Goal: Task Accomplishment & Management: Manage account settings

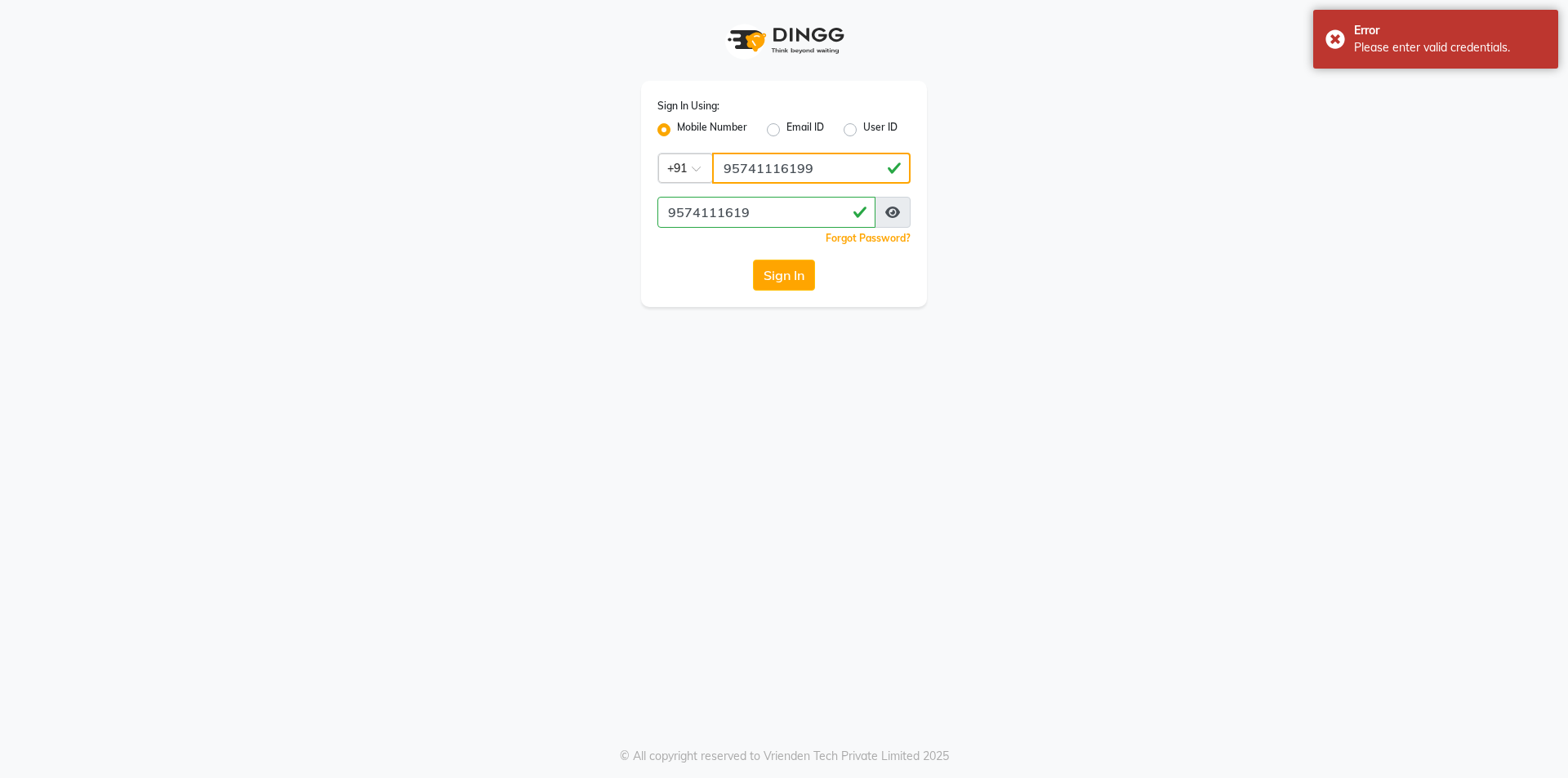
click at [817, 172] on input "95741116199" at bounding box center [811, 168] width 198 height 31
type input "9574111619"
click at [787, 271] on button "Sign In" at bounding box center [784, 275] width 62 height 31
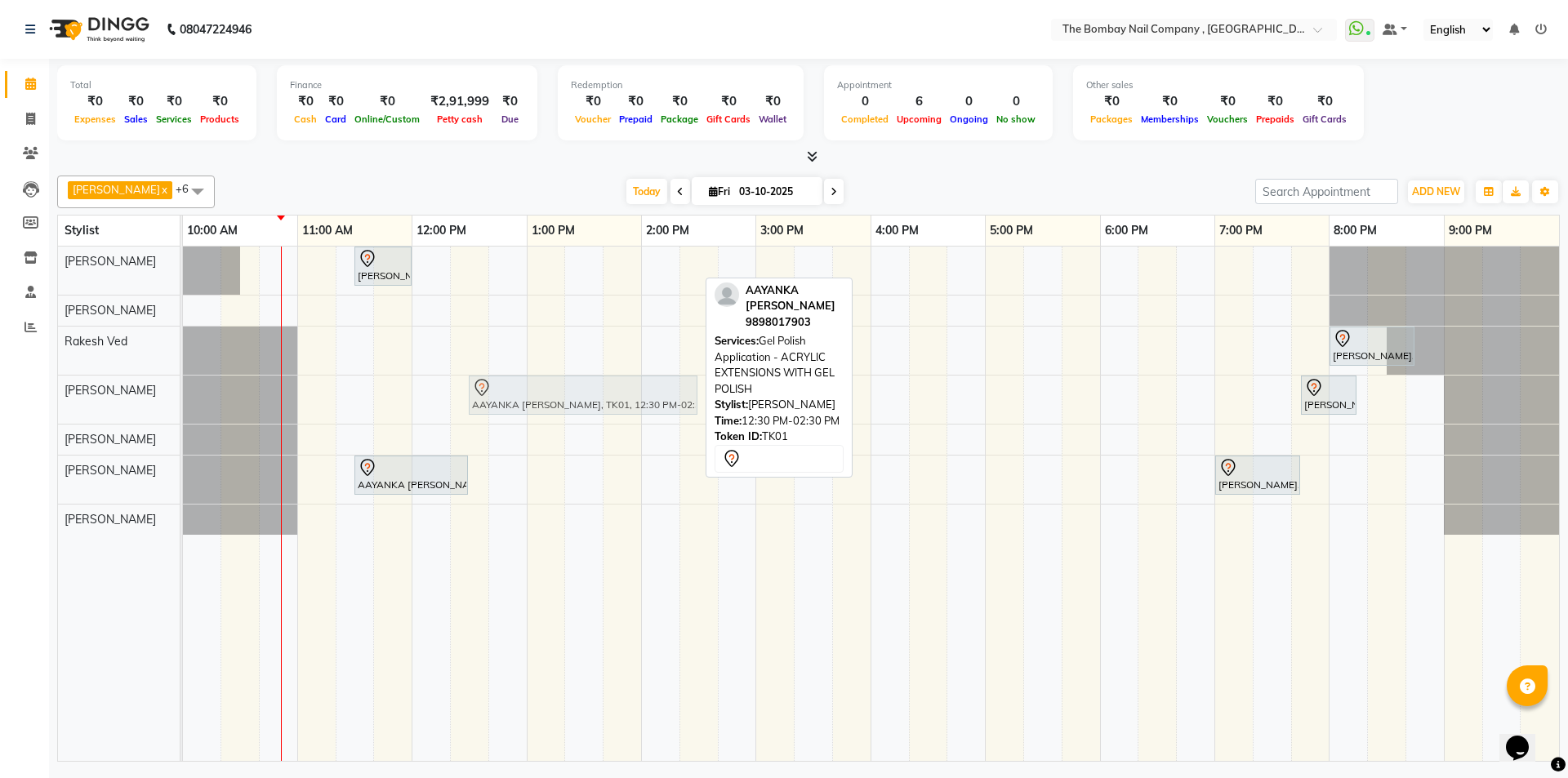
drag, startPoint x: 520, startPoint y: 261, endPoint x: 506, endPoint y: 382, distance: 122.5
click at [506, 382] on tbody "[PERSON_NAME], TK02, 11:30 AM-12:00 PM, Removals - Extensions AAYANKA [PERSON_N…" at bounding box center [871, 391] width 1376 height 288
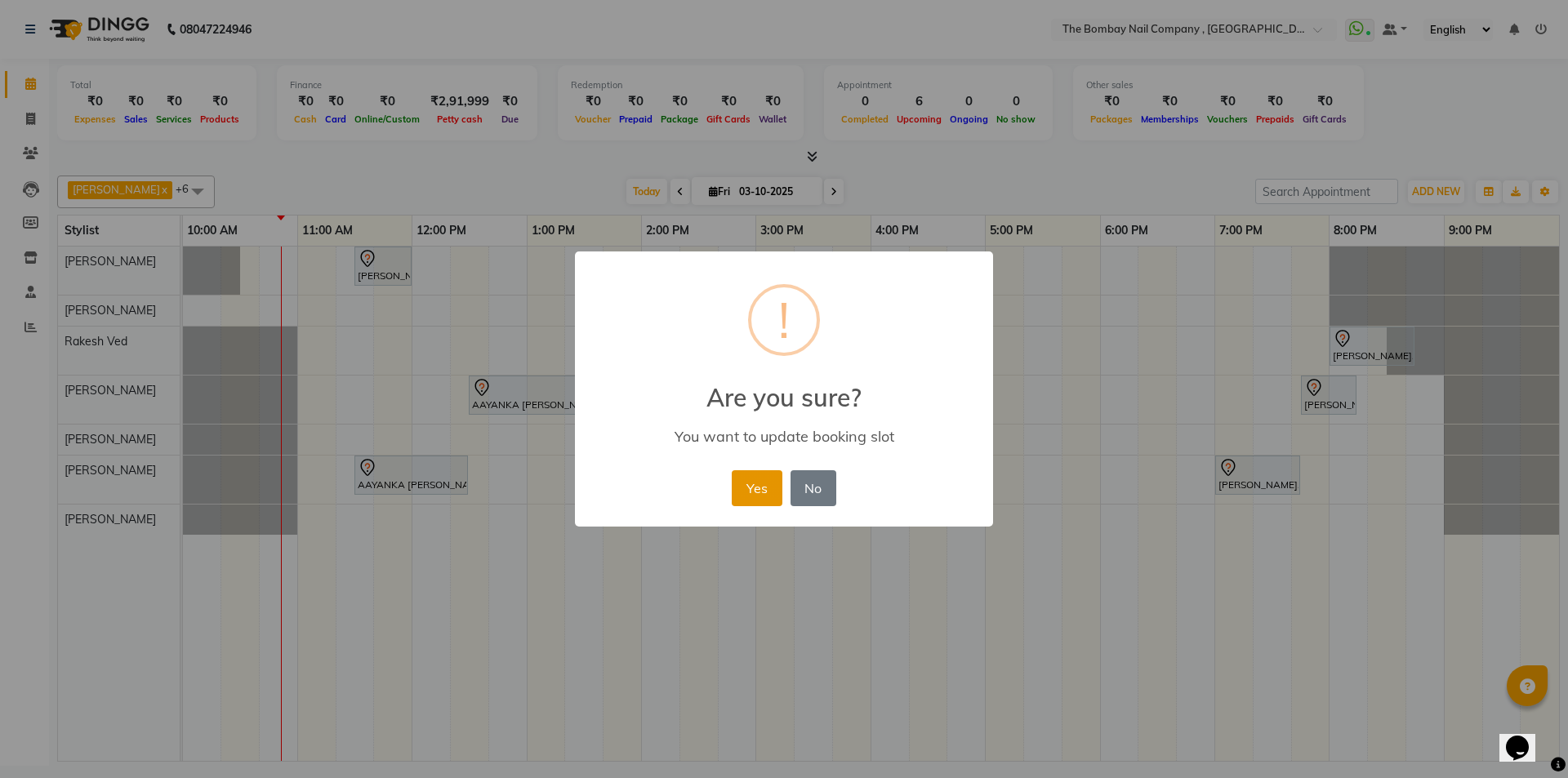
click at [749, 492] on button "Yes" at bounding box center [757, 488] width 50 height 36
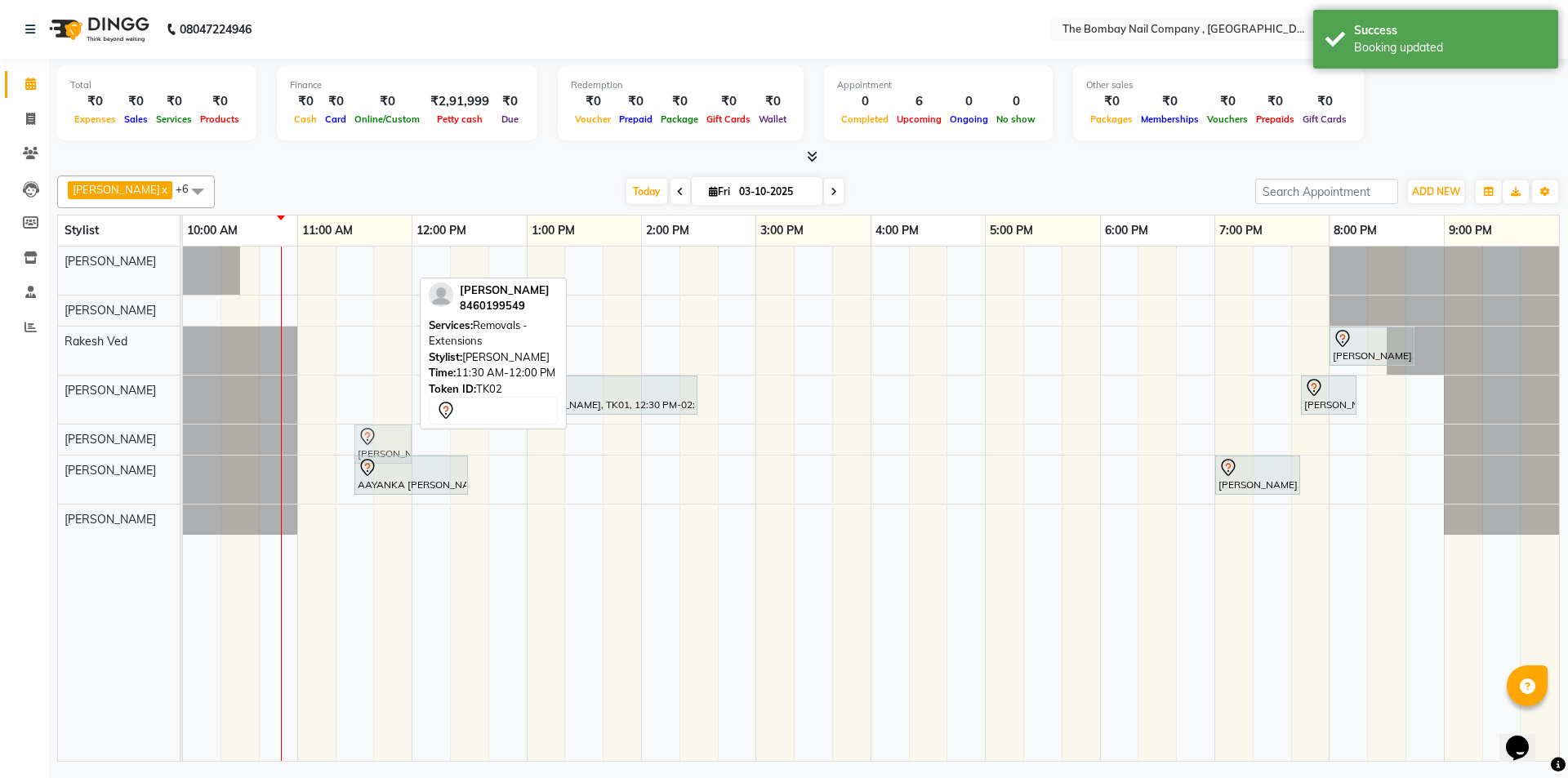
drag, startPoint x: 381, startPoint y: 258, endPoint x: 364, endPoint y: 426, distance: 168.2
click at [364, 426] on tbody "[PERSON_NAME], TK02, 11:30 AM-12:00 PM, Removals - Extensions [PERSON_NAME], TK…" at bounding box center [871, 391] width 1376 height 288
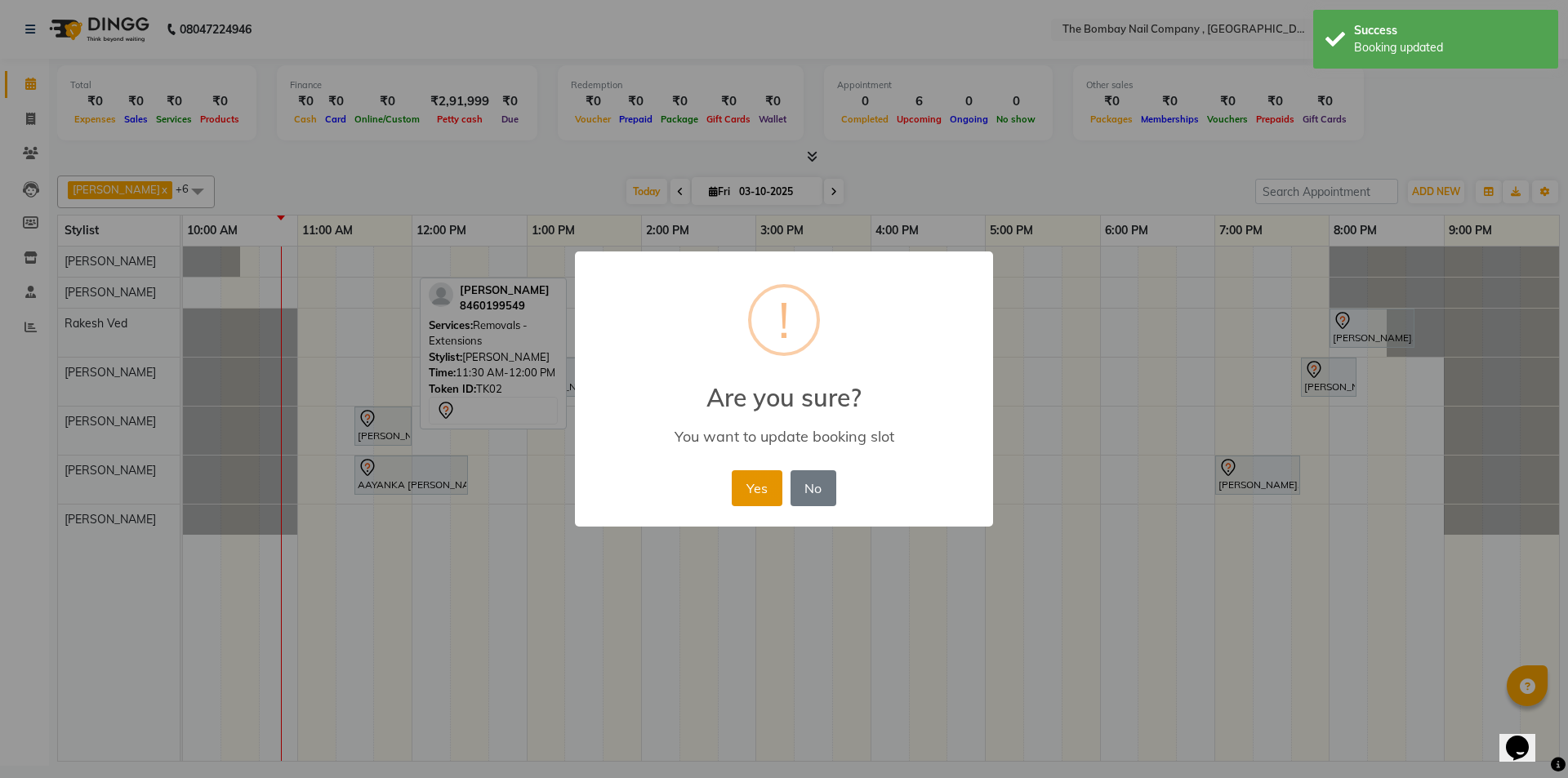
click at [764, 485] on button "Yes" at bounding box center [757, 488] width 50 height 36
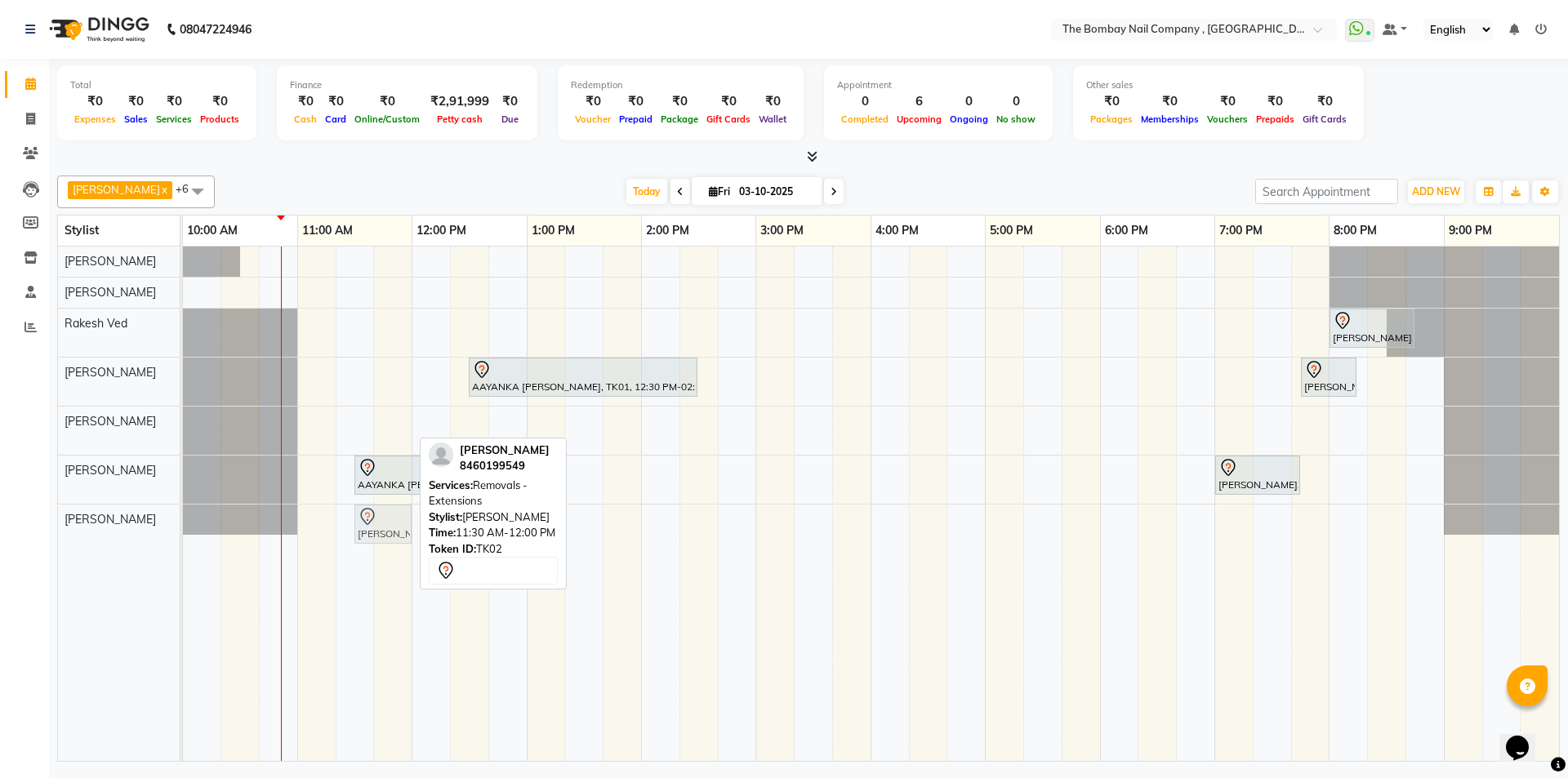
drag, startPoint x: 395, startPoint y: 424, endPoint x: 393, endPoint y: 519, distance: 95.6
click at [393, 519] on tbody "[PERSON_NAME], TK03, 08:00 PM-08:45 PM, Mens Grooming - Haircut (incl wash) AAY…" at bounding box center [871, 391] width 1376 height 288
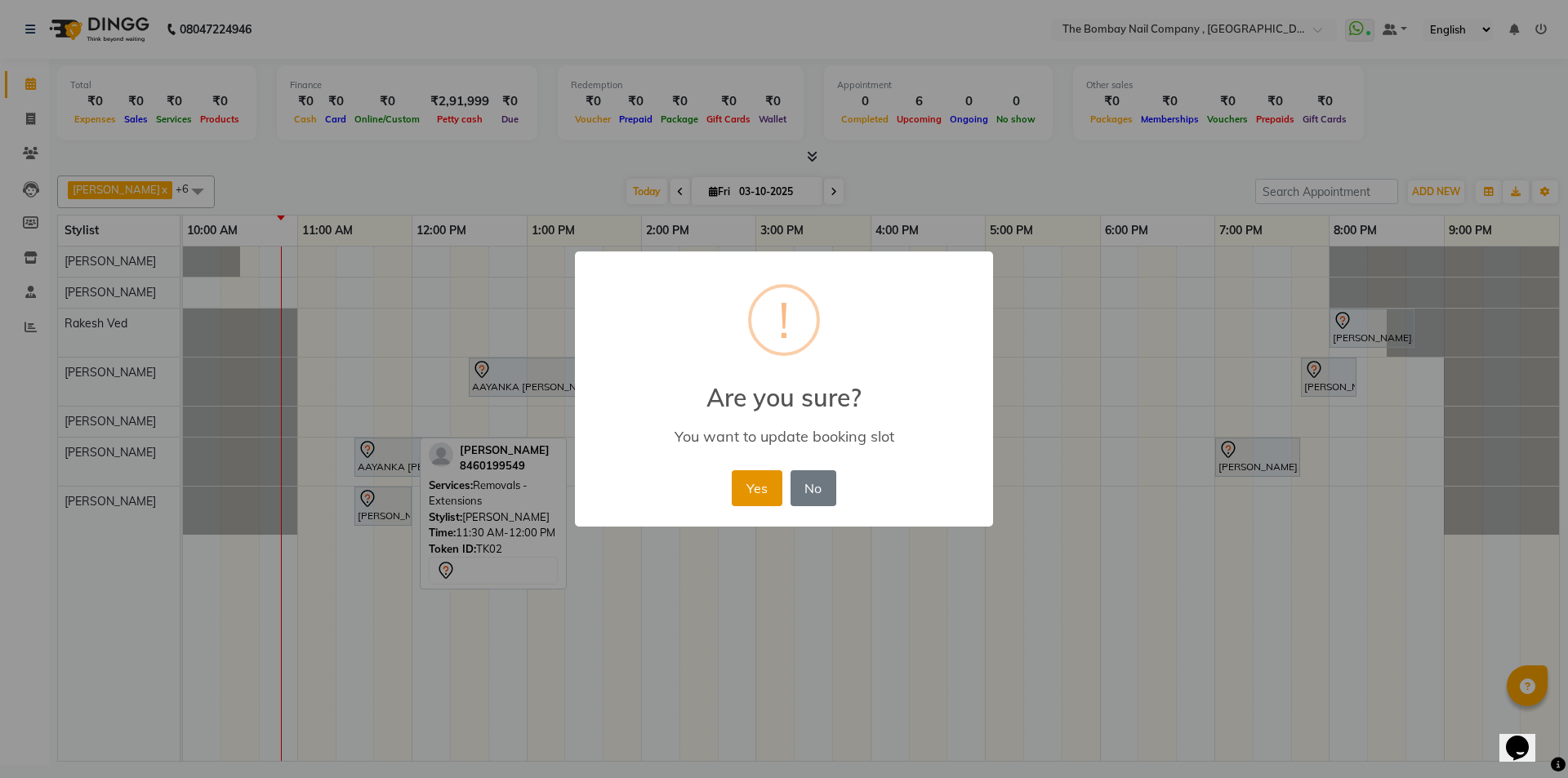
click at [753, 501] on button "Yes" at bounding box center [757, 488] width 50 height 36
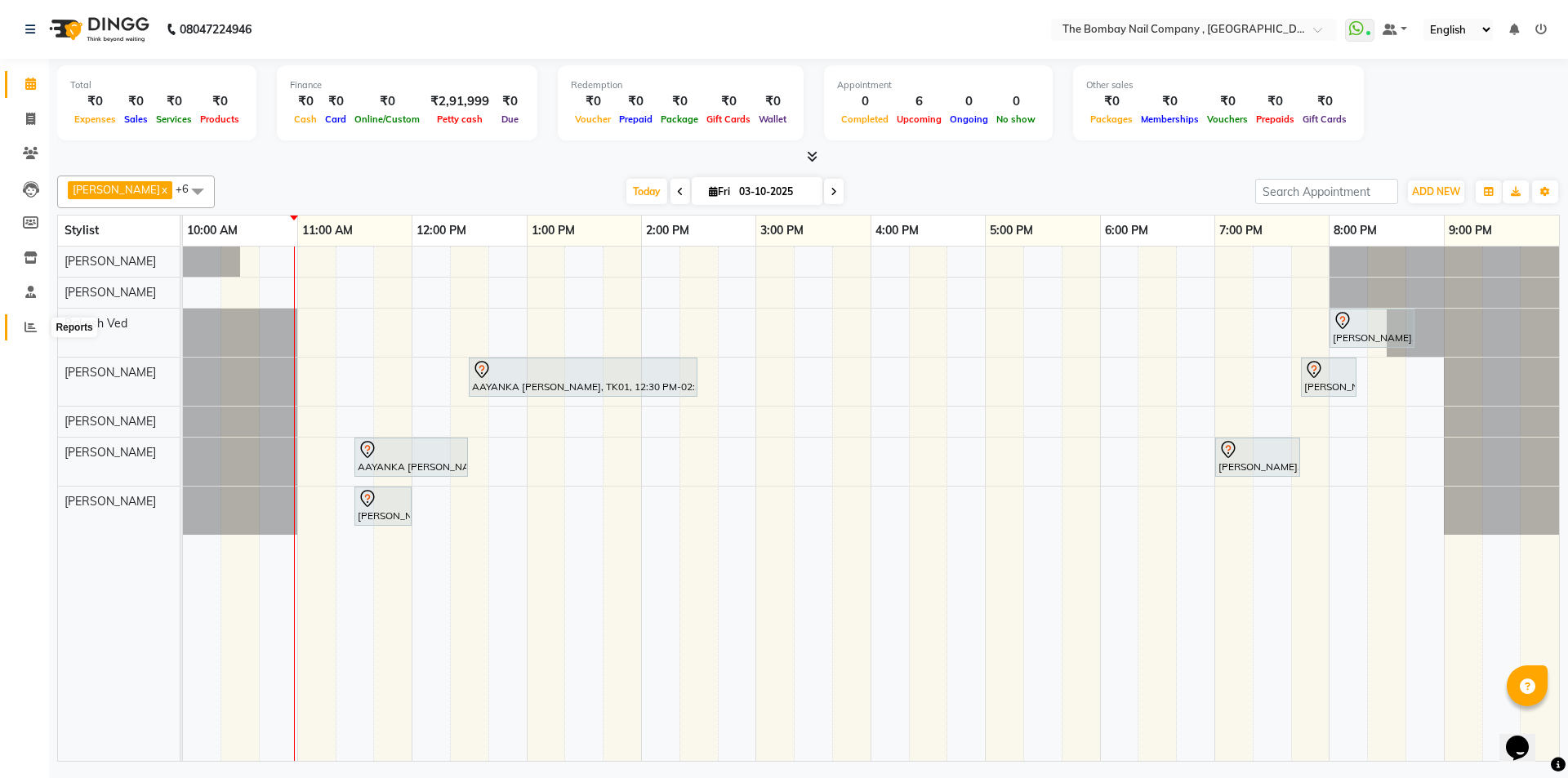
click at [27, 332] on icon at bounding box center [31, 327] width 12 height 12
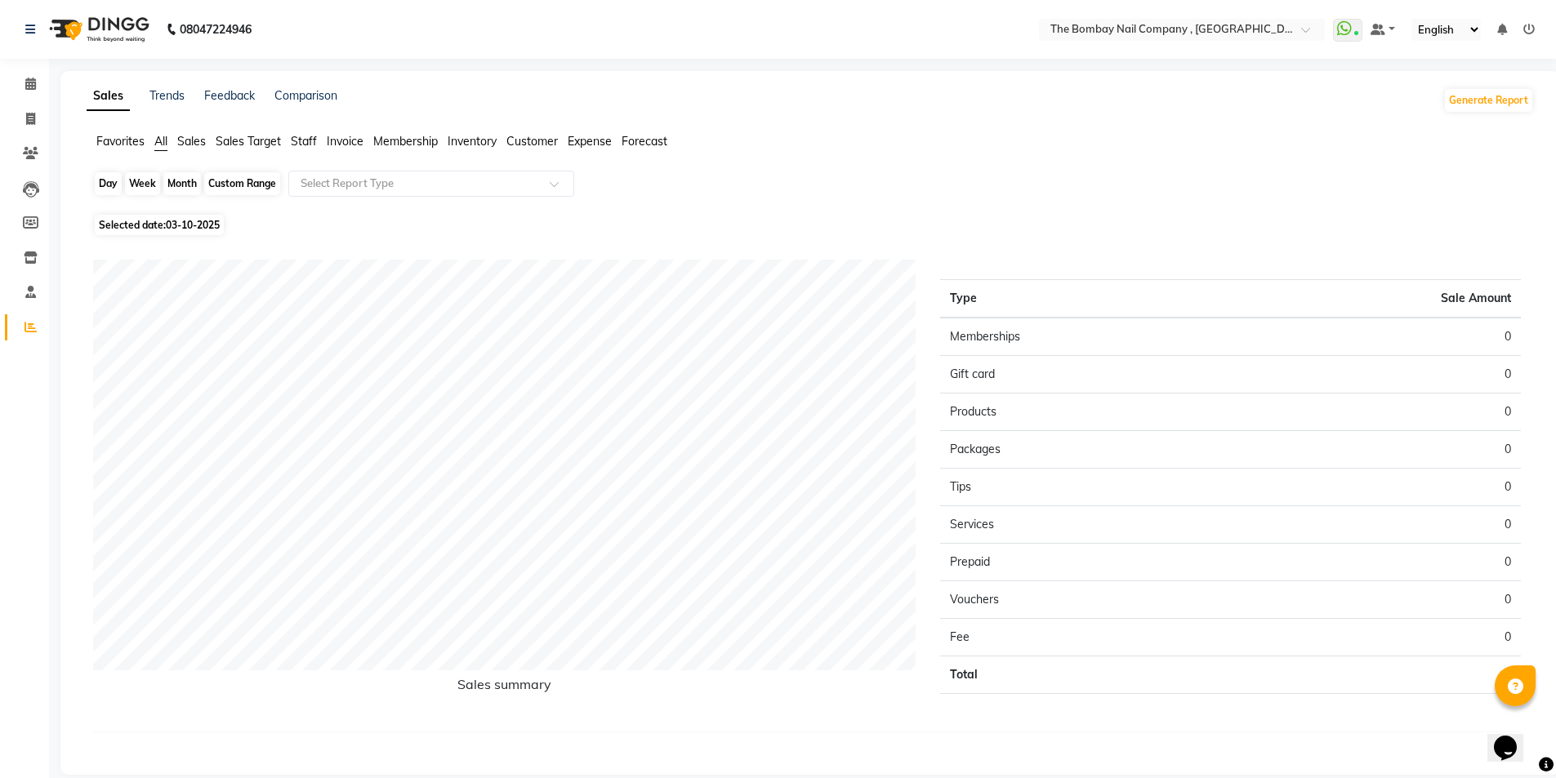
click at [108, 183] on div "Day" at bounding box center [108, 183] width 27 height 23
select select "10"
select select "2025"
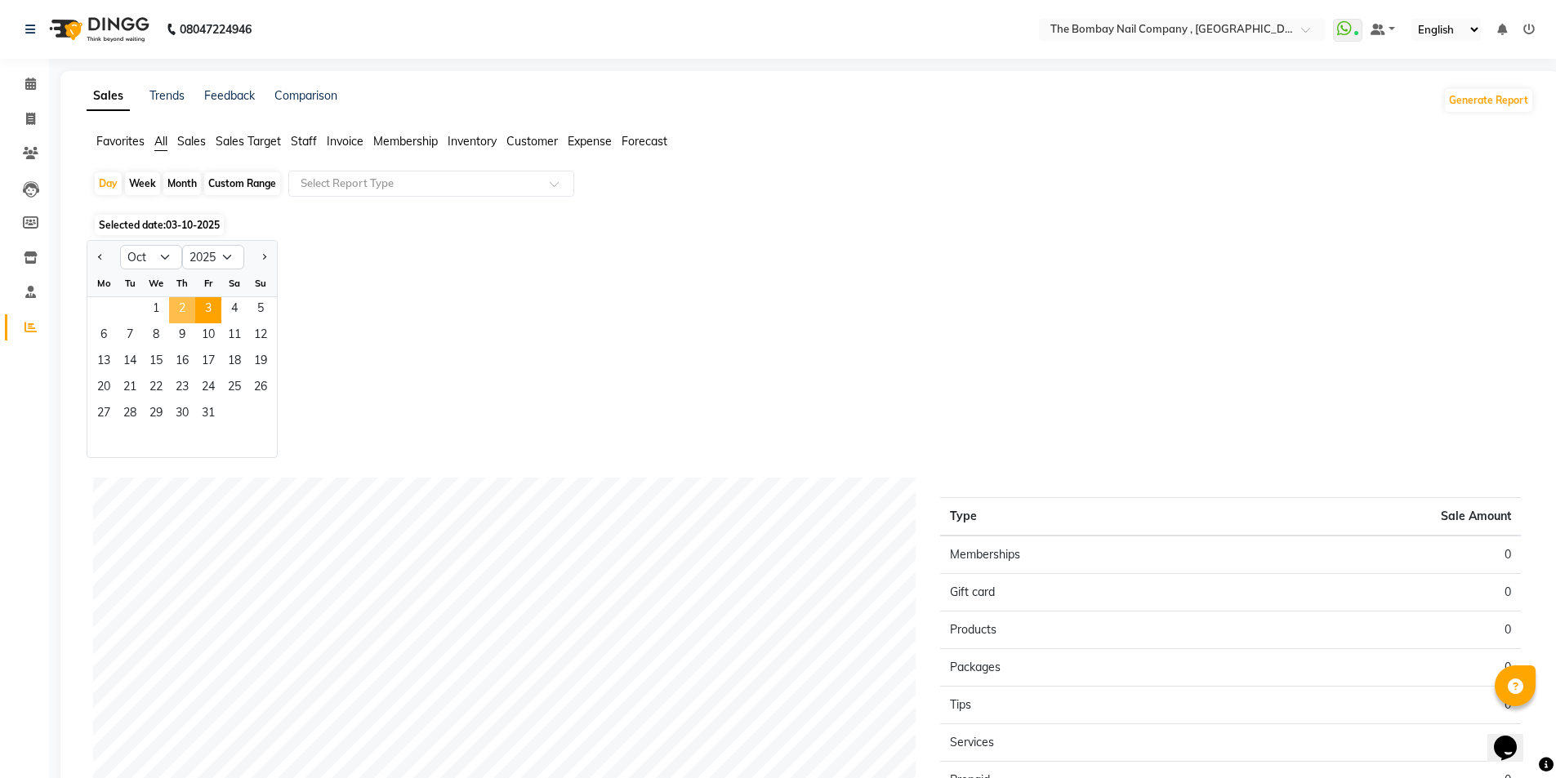
click at [181, 308] on span "2" at bounding box center [182, 310] width 26 height 26
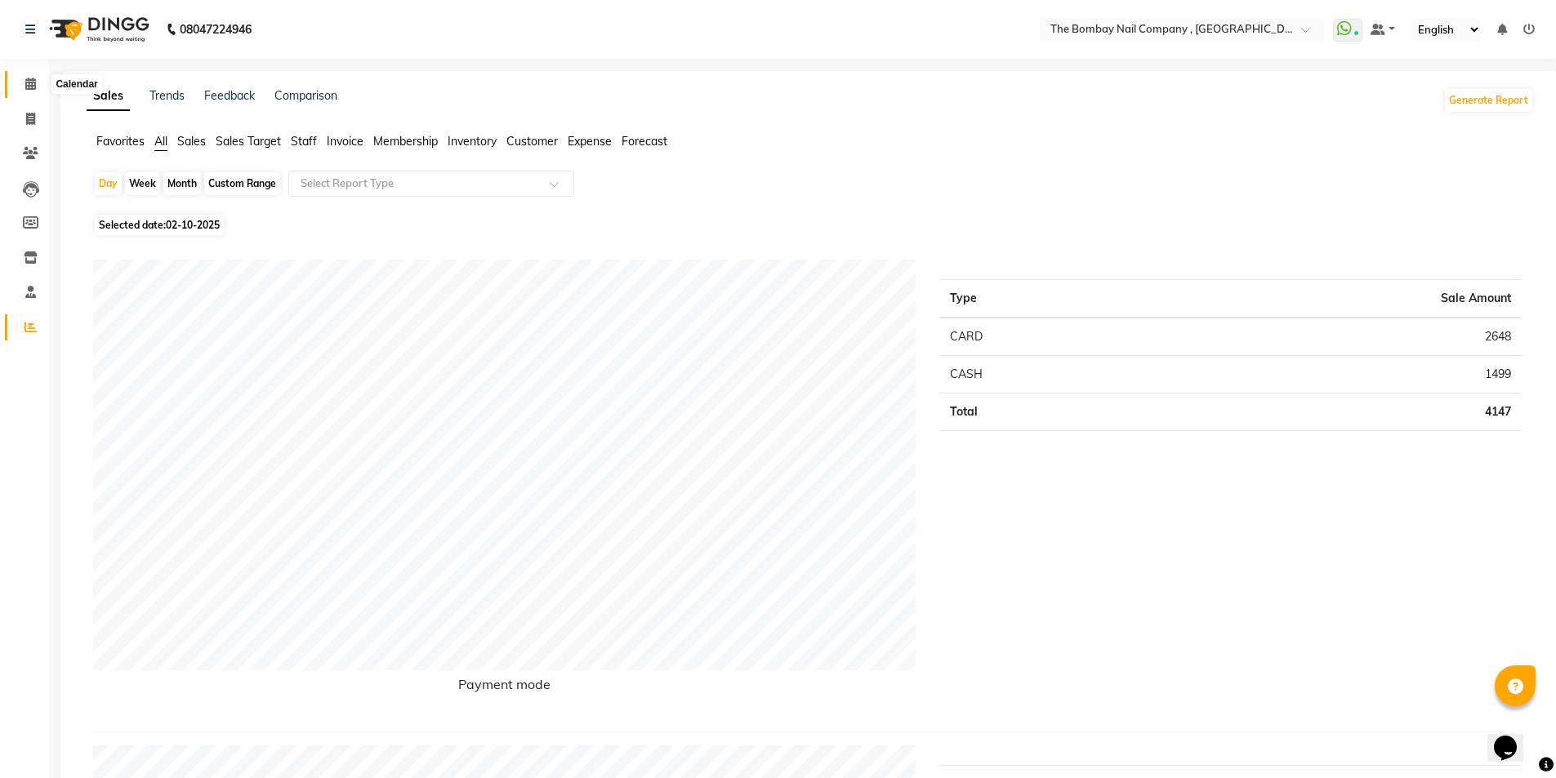
click at [31, 78] on icon at bounding box center [30, 84] width 11 height 12
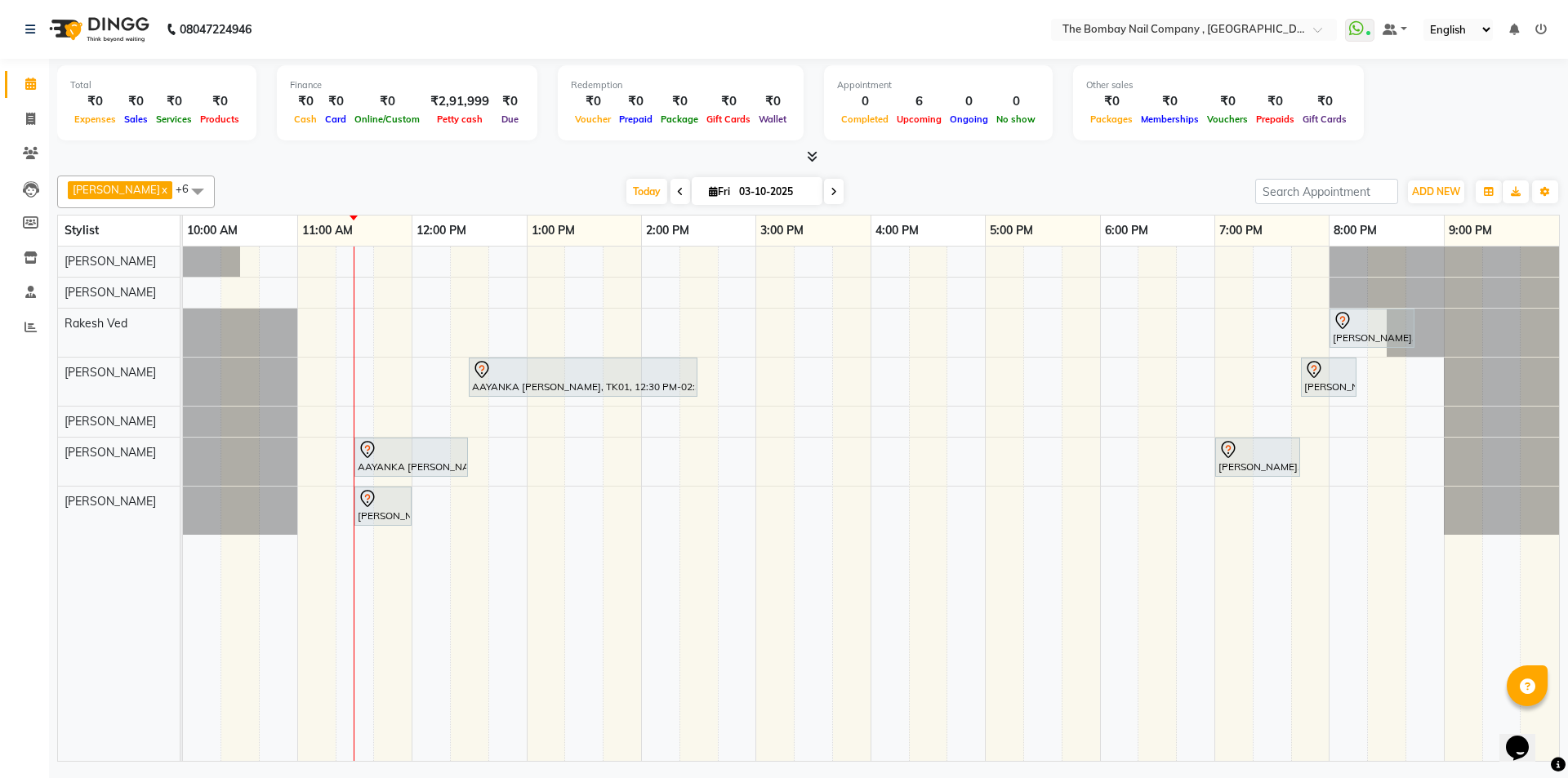
click at [671, 198] on span at bounding box center [681, 191] width 20 height 25
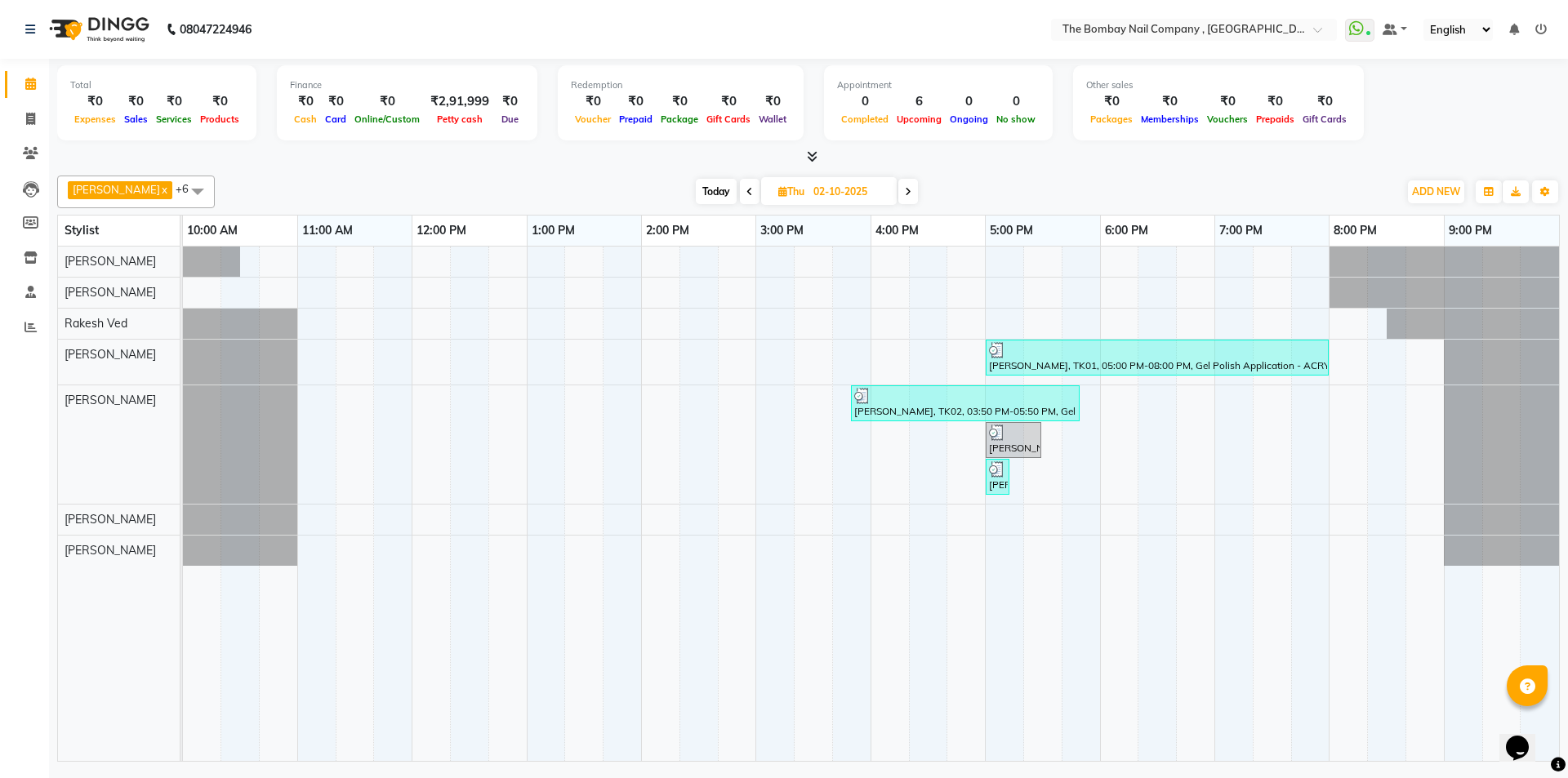
click at [696, 192] on span "Today" at bounding box center [716, 191] width 41 height 25
type input "03-10-2025"
